Goal: Transaction & Acquisition: Purchase product/service

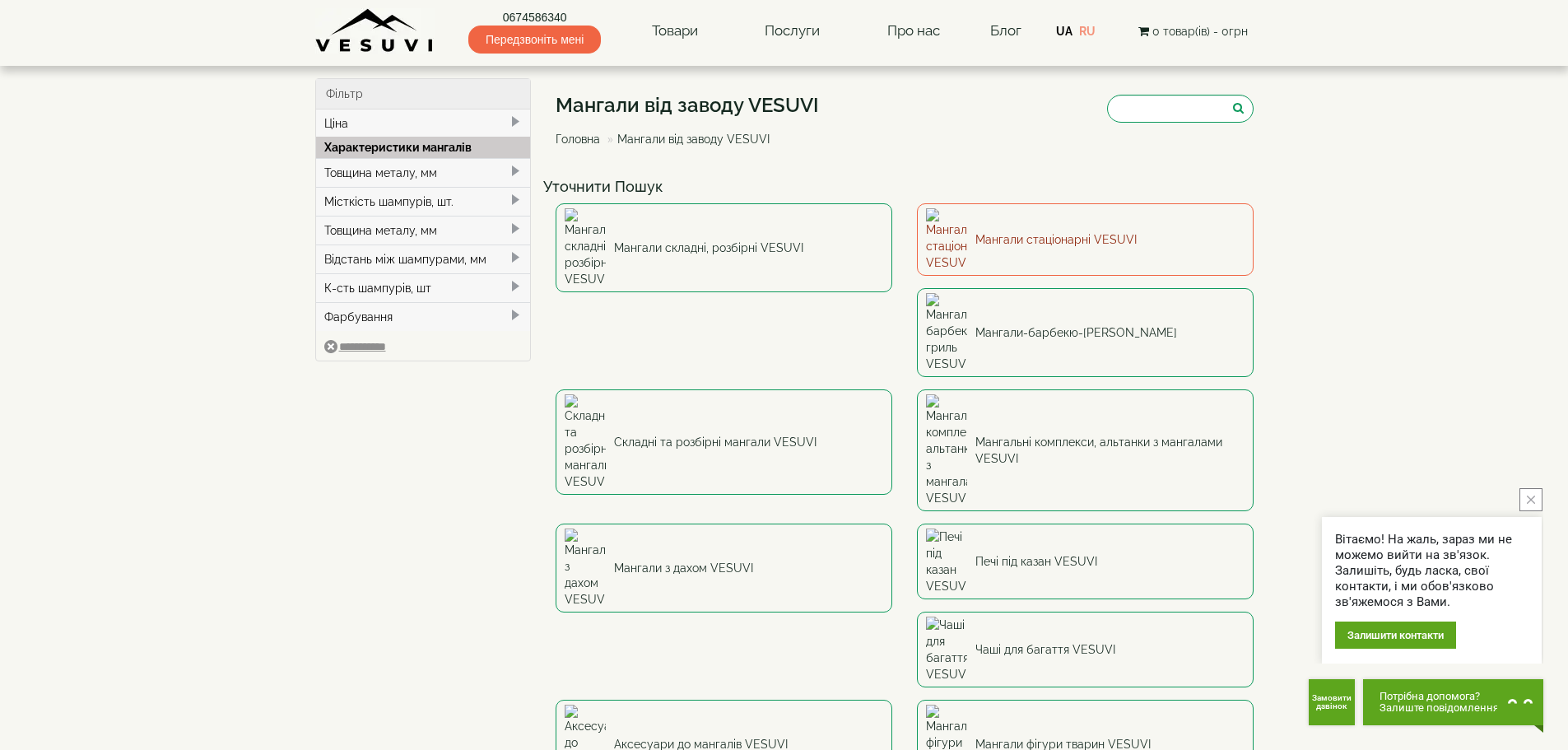
click at [995, 229] on link "Мангали стаціонарні VESUVI" at bounding box center [1085, 239] width 337 height 73
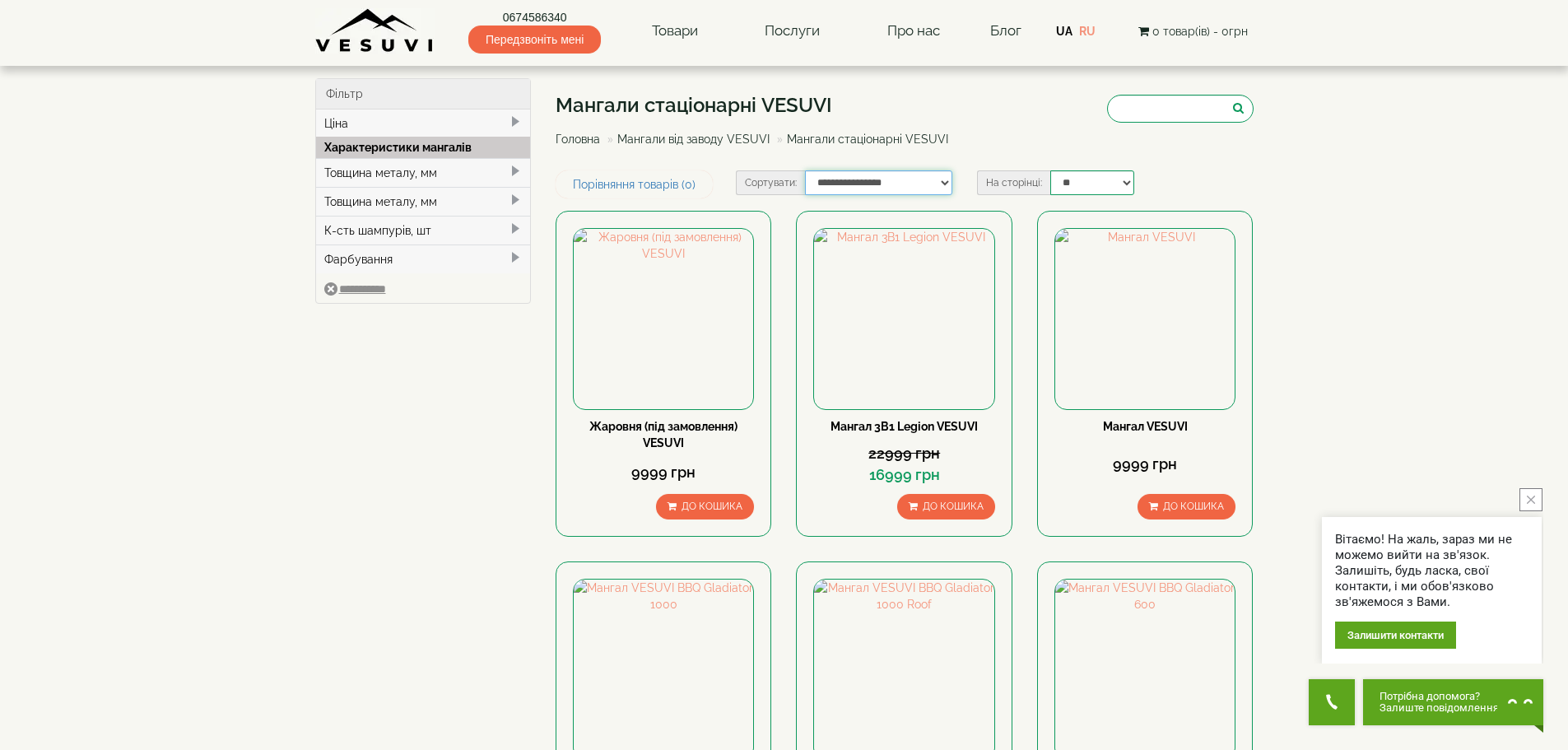
click at [942, 177] on select "**********" at bounding box center [878, 183] width 147 height 25
select select "**********"
click at [805, 171] on select "**********" at bounding box center [878, 183] width 147 height 25
